Goal: Task Accomplishment & Management: Complete application form

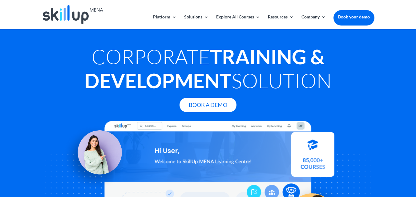
drag, startPoint x: 413, startPoint y: 17, endPoint x: 413, endPoint y: 20, distance: 3.1
click at [413, 20] on header "Platform Content Hub Learning Management System Integrations Corporate Learning…" at bounding box center [208, 14] width 416 height 29
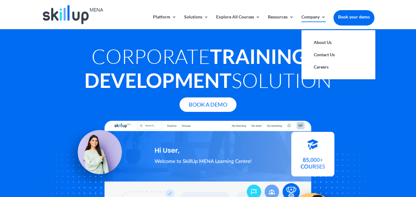
click at [315, 18] on link "Company" at bounding box center [314, 22] width 24 height 14
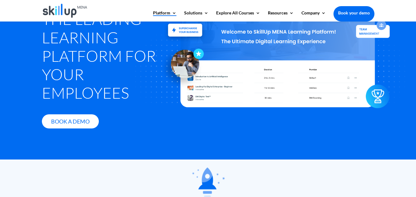
scroll to position [31, 0]
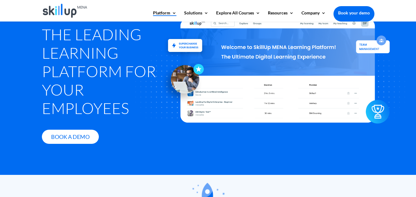
click at [158, 130] on div at bounding box center [278, 70] width 339 height 195
click at [67, 138] on link "Book A Demo" at bounding box center [70, 137] width 57 height 14
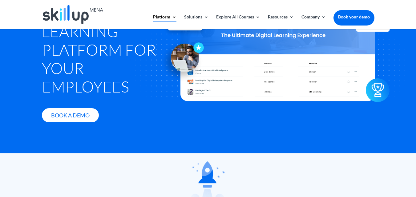
scroll to position [0, 0]
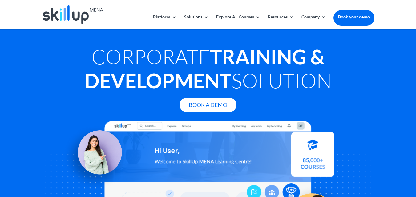
click at [248, 40] on div "Corporate Training & Development Solution Book A Demo" at bounding box center [208, 134] width 333 height 196
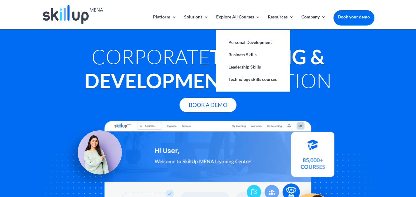
click at [262, 29] on li "Explore All Courses Personal Development Business Skills Leadership Skills Tech…" at bounding box center [241, 22] width 51 height 14
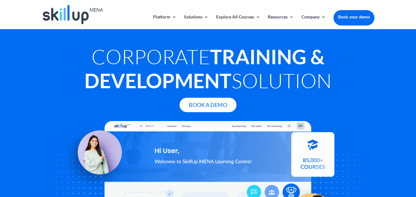
click at [164, 31] on div "Corporate Training & Development Solution Book A Demo" at bounding box center [208, 130] width 416 height 203
click at [96, 10] on img at bounding box center [73, 14] width 60 height 19
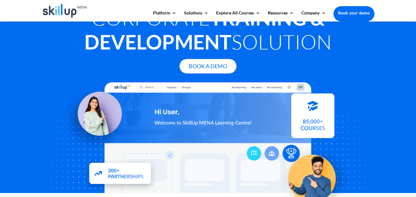
scroll to position [92, 0]
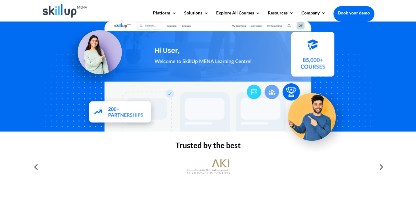
click at [101, 13] on div at bounding box center [208, 11] width 333 height 22
click at [102, 13] on div at bounding box center [208, 11] width 333 height 22
click at [108, 13] on div at bounding box center [208, 11] width 333 height 22
click at [83, 139] on div "Trusted by the best" at bounding box center [208, 166] width 333 height 66
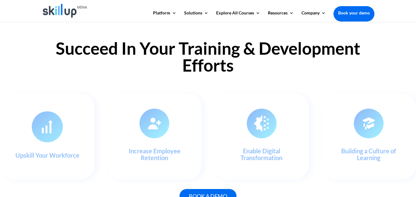
scroll to position [616, 0]
